Goal: Information Seeking & Learning: Learn about a topic

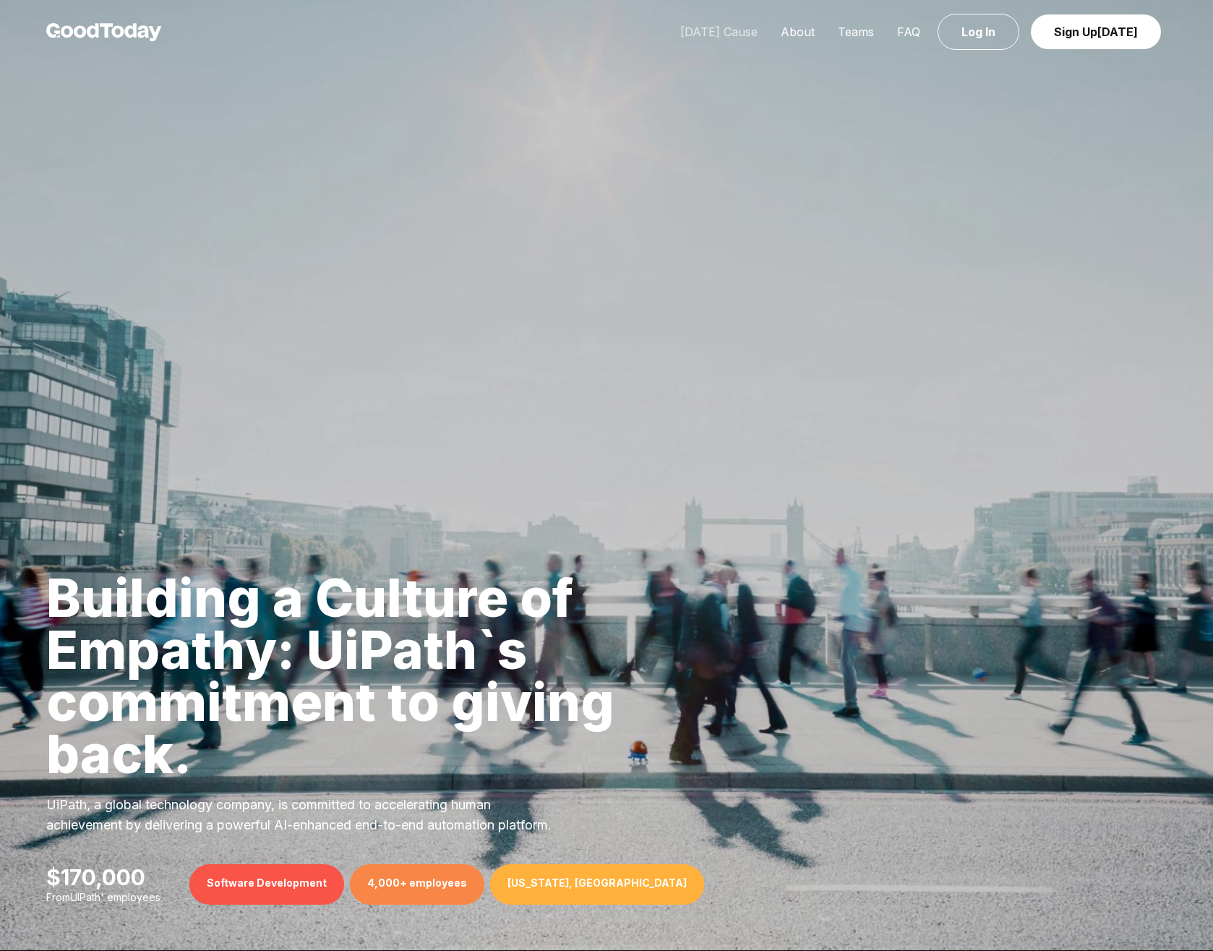
click at [731, 32] on link "[DATE] Cause" at bounding box center [719, 32] width 100 height 14
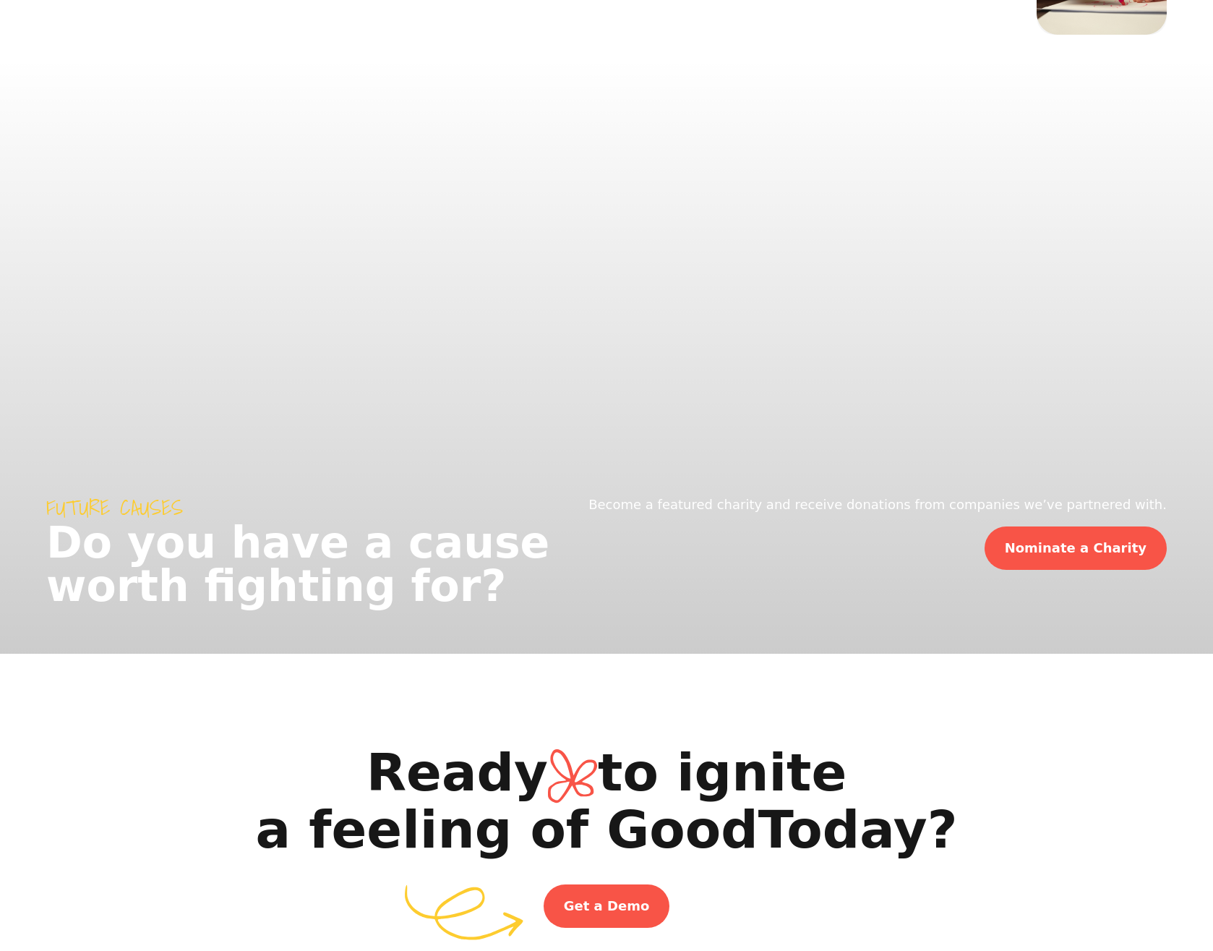
scroll to position [2225, 0]
